Goal: Transaction & Acquisition: Purchase product/service

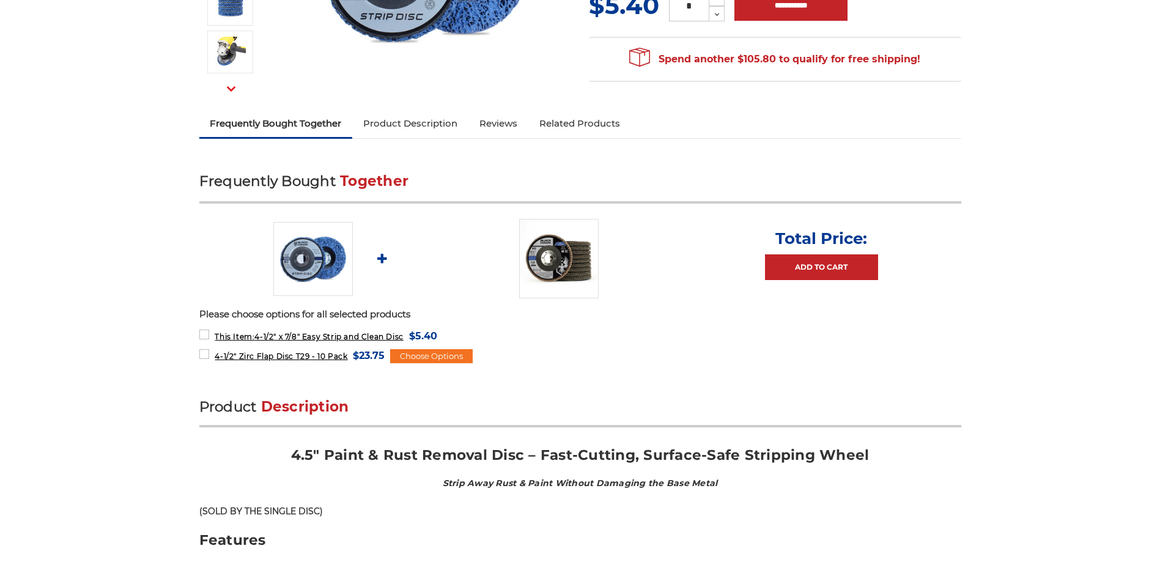
scroll to position [248, 0]
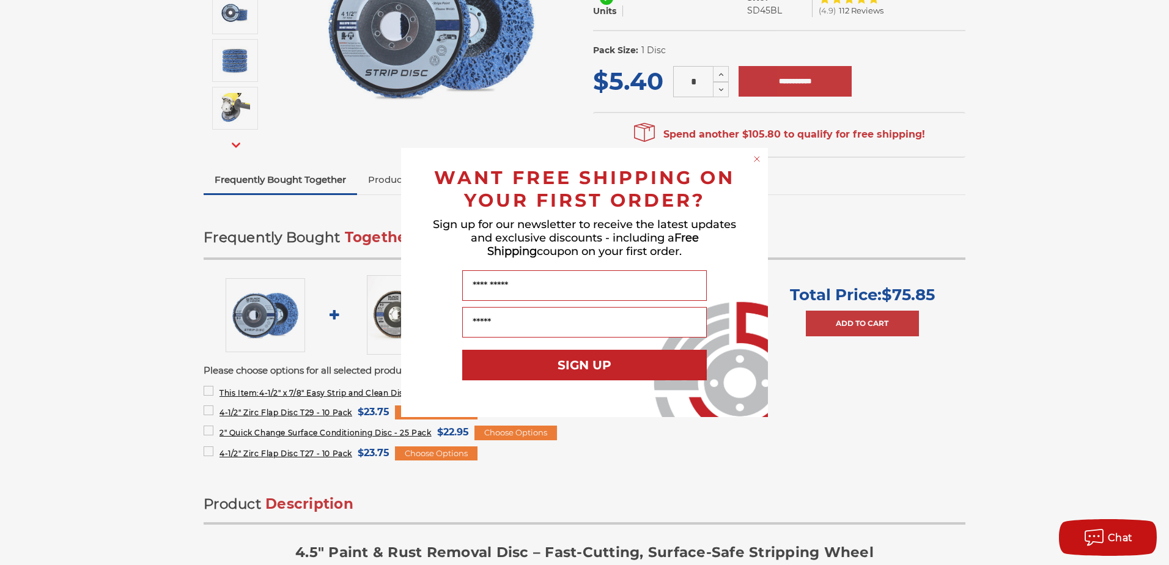
drag, startPoint x: 758, startPoint y: 161, endPoint x: 750, endPoint y: 163, distance: 8.0
click at [758, 161] on circle "Close dialog" at bounding box center [757, 159] width 12 height 12
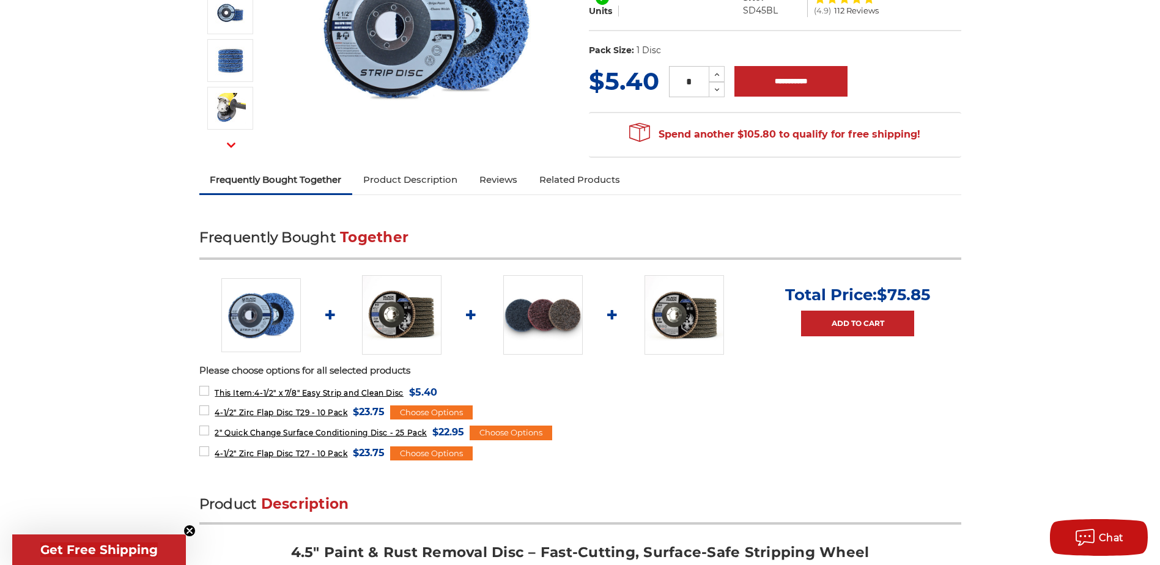
scroll to position [0, 0]
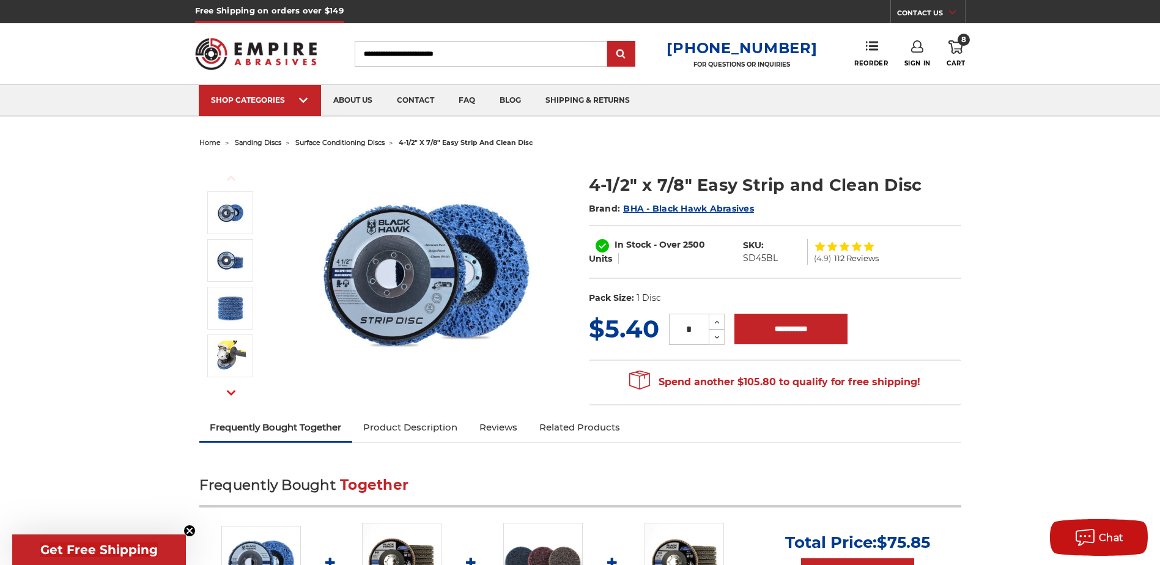
click at [959, 45] on icon at bounding box center [955, 46] width 15 height 13
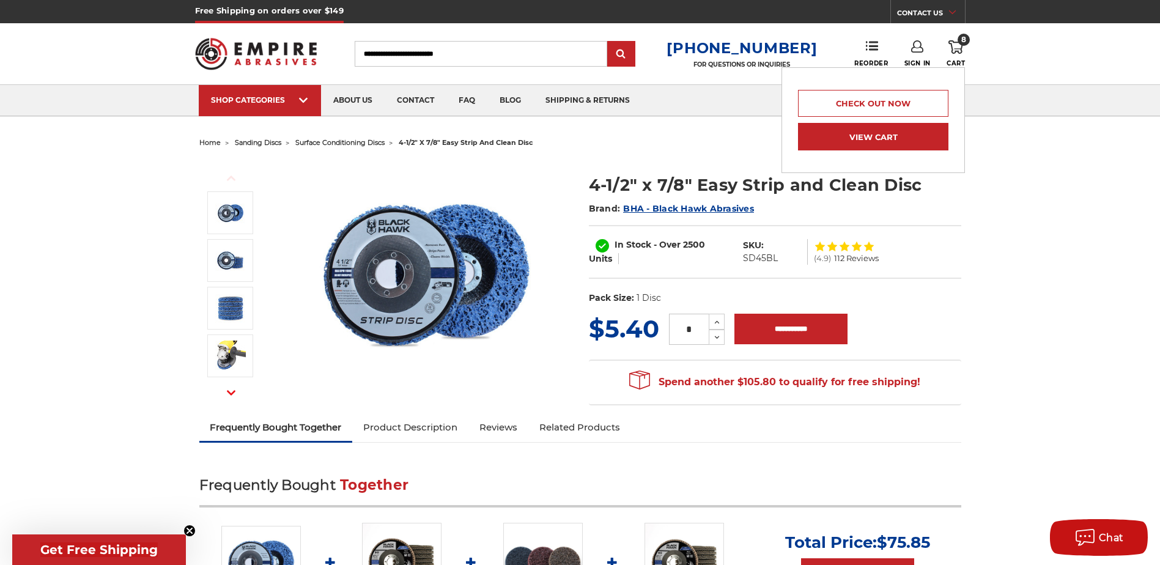
click at [855, 139] on link "View Cart" at bounding box center [873, 137] width 150 height 28
